Goal: Find specific page/section

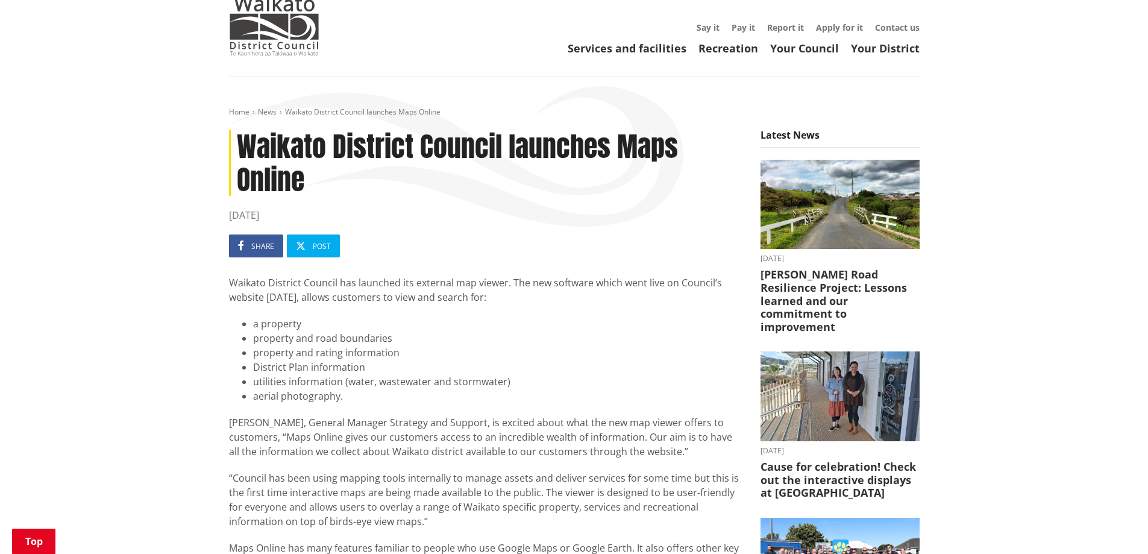
scroll to position [14, 0]
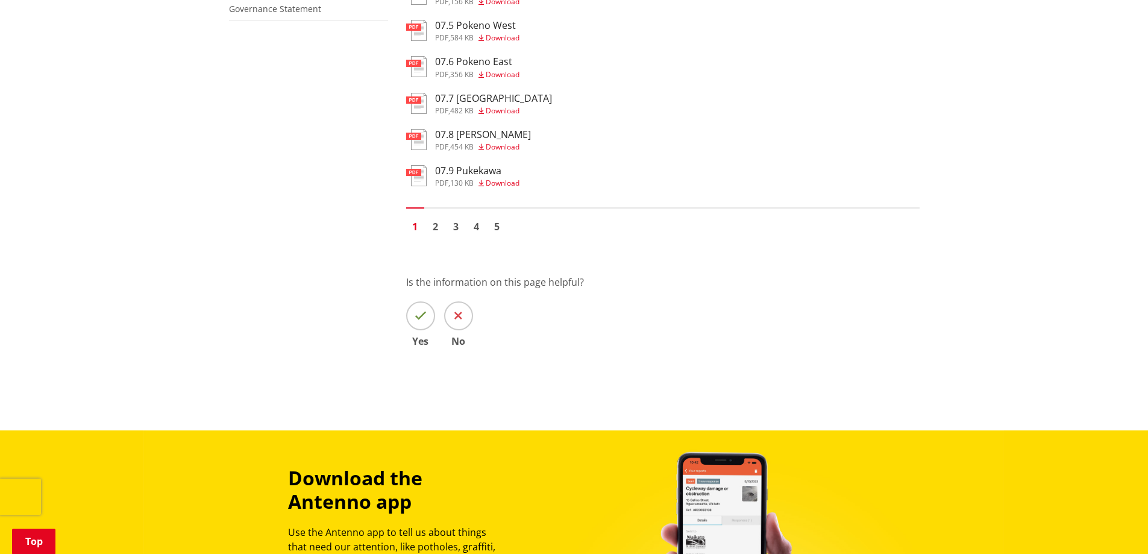
scroll to position [905, 0]
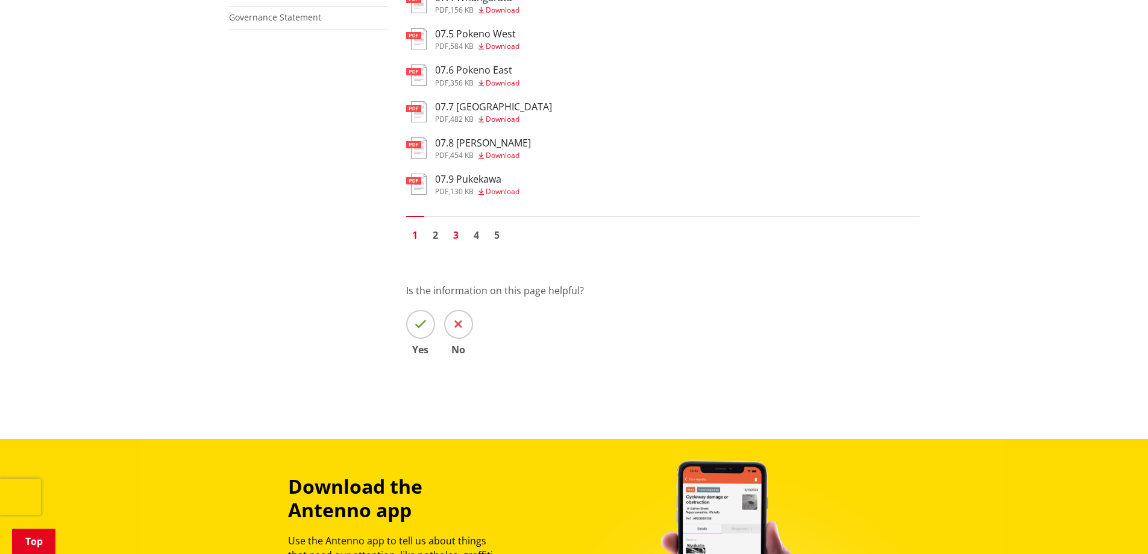
click at [458, 234] on link "3" at bounding box center [456, 235] width 18 height 18
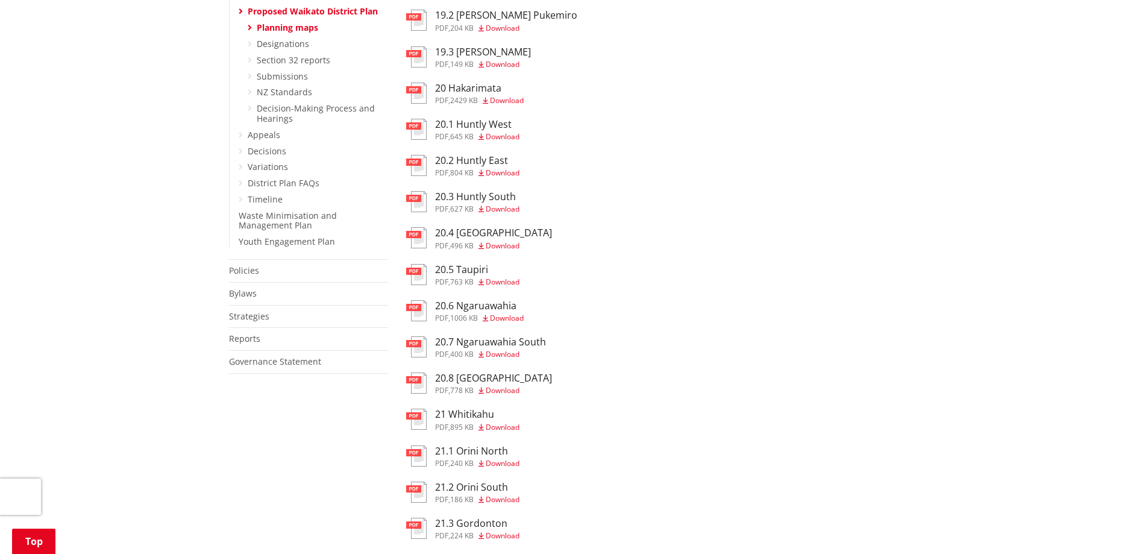
scroll to position [569, 0]
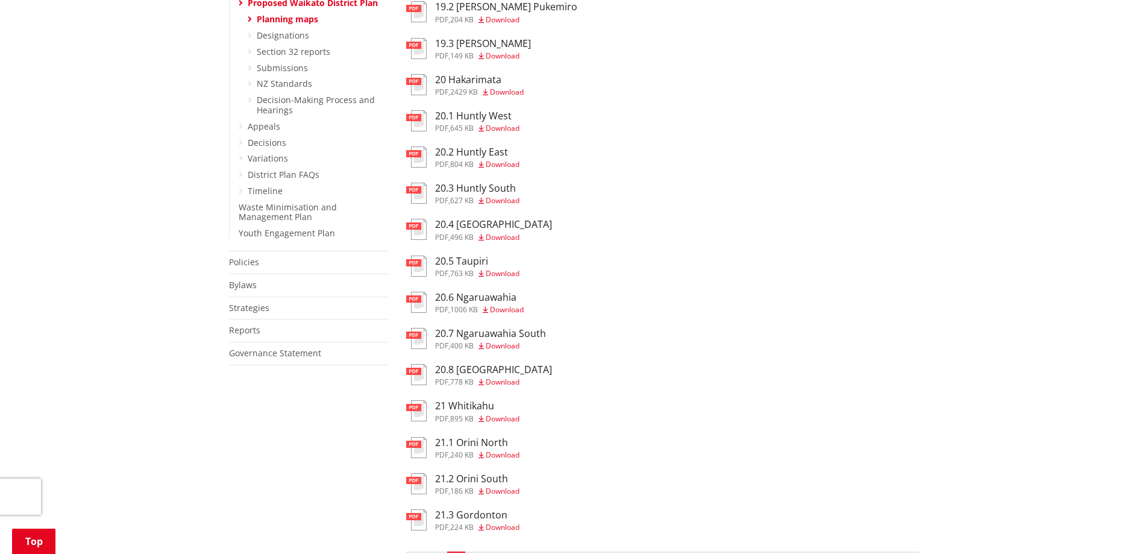
click at [412, 152] on img at bounding box center [416, 156] width 20 height 21
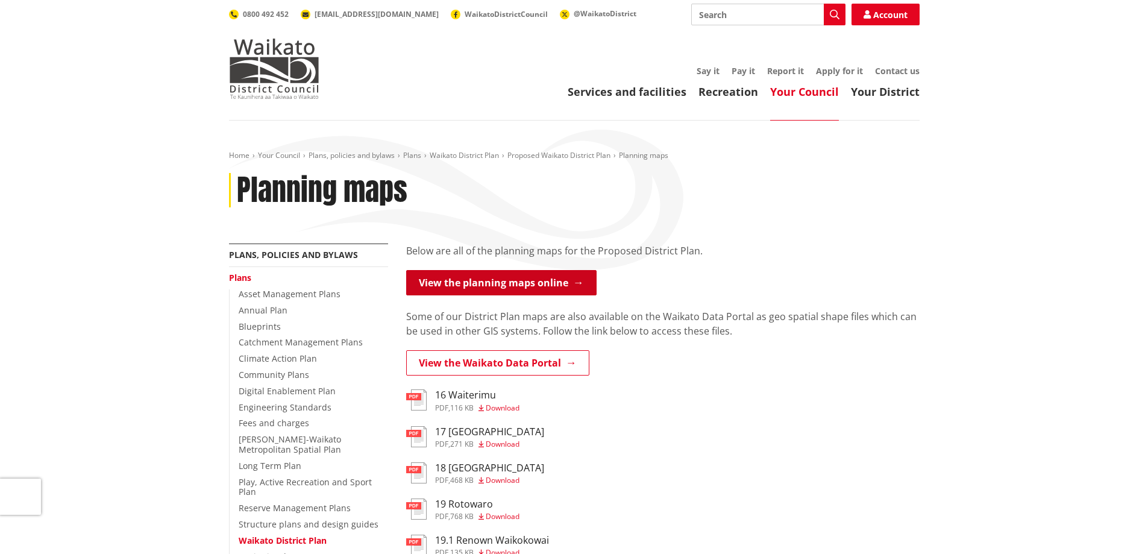
click at [502, 280] on link "View the planning maps online" at bounding box center [501, 282] width 190 height 25
